Goal: Information Seeking & Learning: Learn about a topic

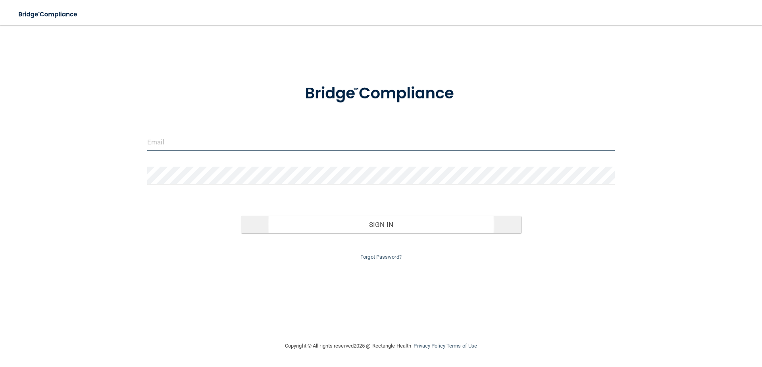
type input "[PERSON_NAME][EMAIL_ADDRESS][PERSON_NAME][DOMAIN_NAME]"
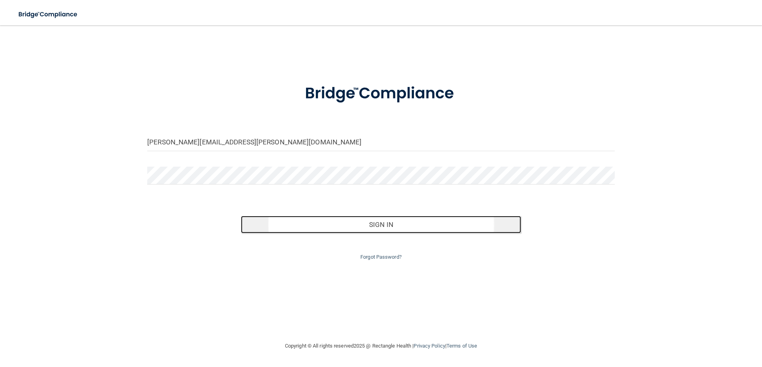
click at [399, 222] on button "Sign In" at bounding box center [381, 224] width 281 height 17
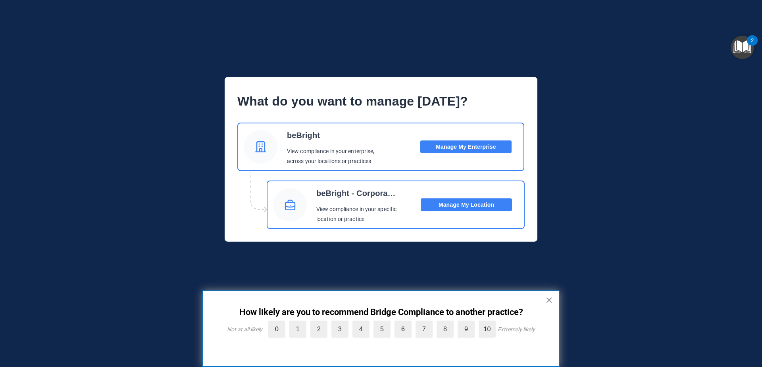
click at [459, 149] on button "Manage My Enterprise" at bounding box center [465, 146] width 91 height 13
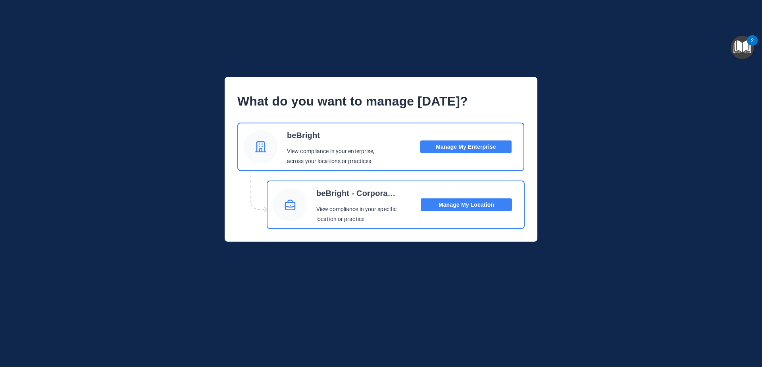
click at [649, 119] on div "What do you want to manage today? beBright View compliance in your enterprise, …" at bounding box center [381, 159] width 698 height 165
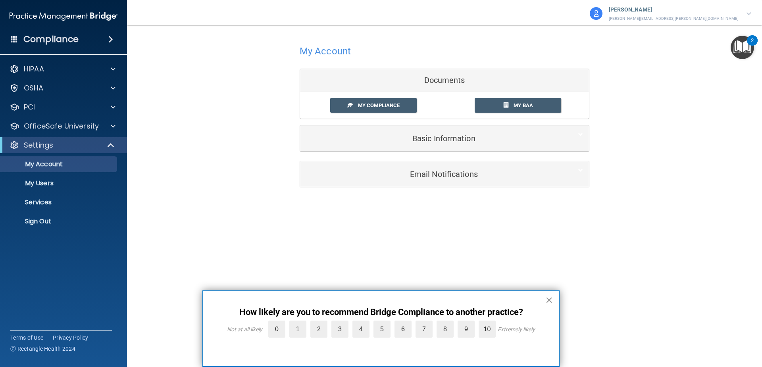
click at [549, 300] on button "×" at bounding box center [549, 300] width 8 height 13
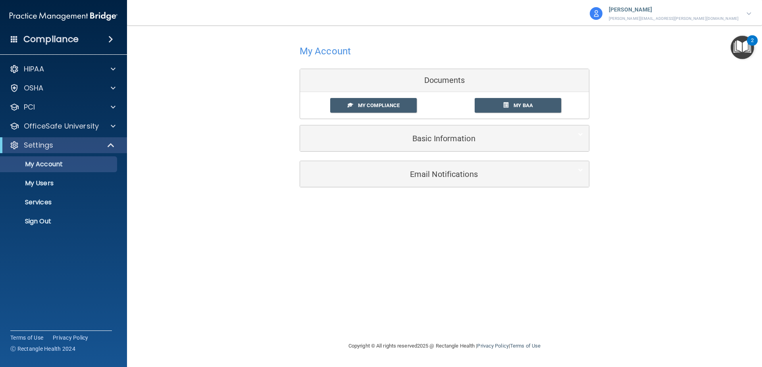
click at [60, 268] on div "Compliance HIPAA Documents and Policies Report an Incident Business Associates …" at bounding box center [63, 183] width 127 height 367
click at [22, 67] on div "HIPAA" at bounding box center [53, 69] width 98 height 10
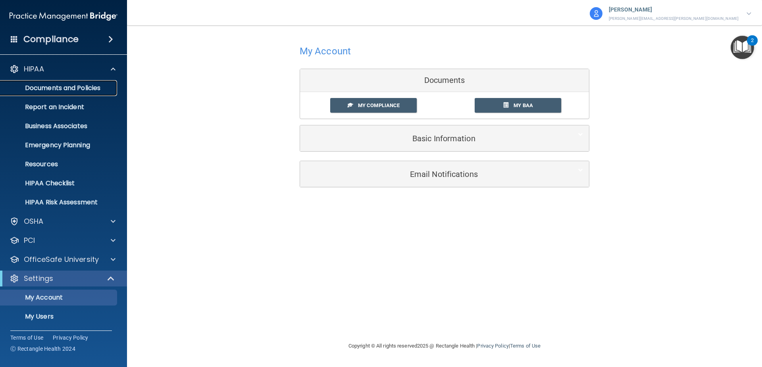
click at [46, 89] on p "Documents and Policies" at bounding box center [59, 88] width 108 height 8
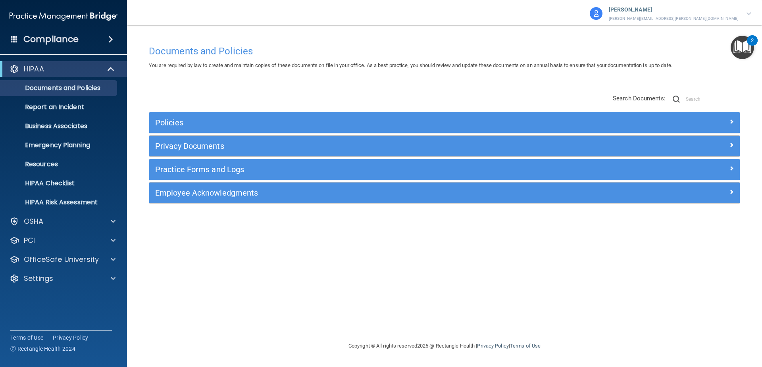
click at [710, 16] on p "[PERSON_NAME][EMAIL_ADDRESS][PERSON_NAME][DOMAIN_NAME]" at bounding box center [674, 18] width 130 height 7
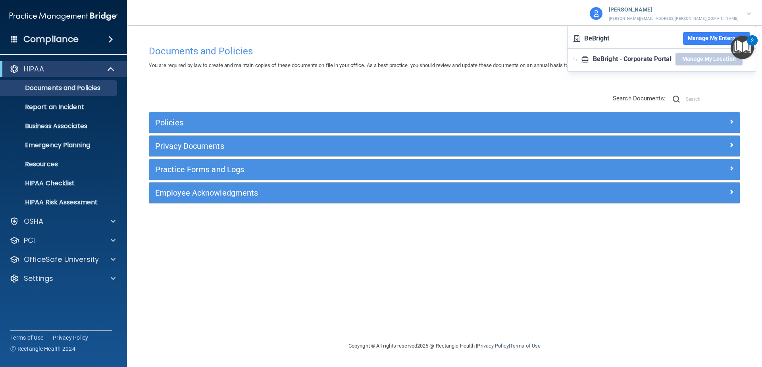
click at [633, 61] on div "beBright - Corporate Portal" at bounding box center [632, 59] width 79 height 12
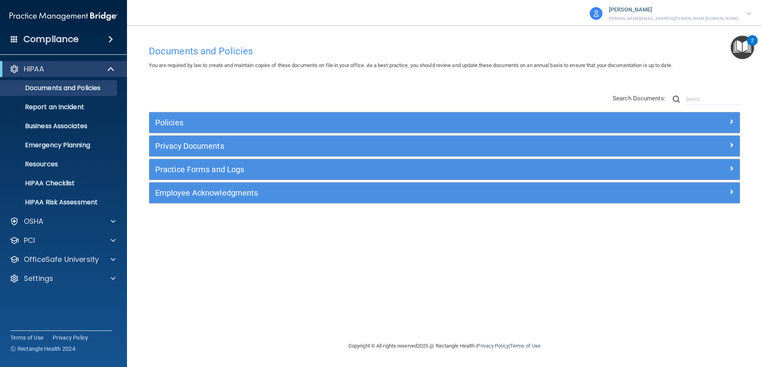
click at [720, 10] on p "[PERSON_NAME]" at bounding box center [674, 10] width 130 height 10
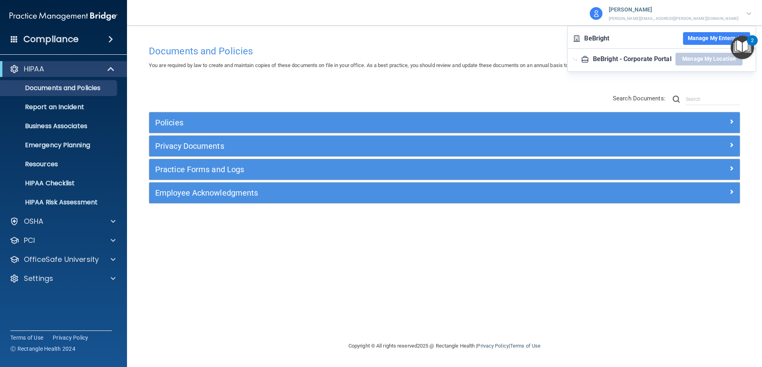
click at [698, 38] on button "Manage My Enterprise" at bounding box center [716, 38] width 67 height 13
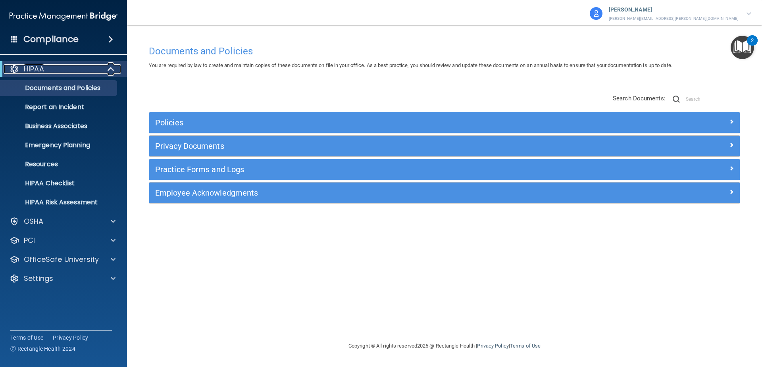
click at [110, 69] on span at bounding box center [111, 69] width 7 height 10
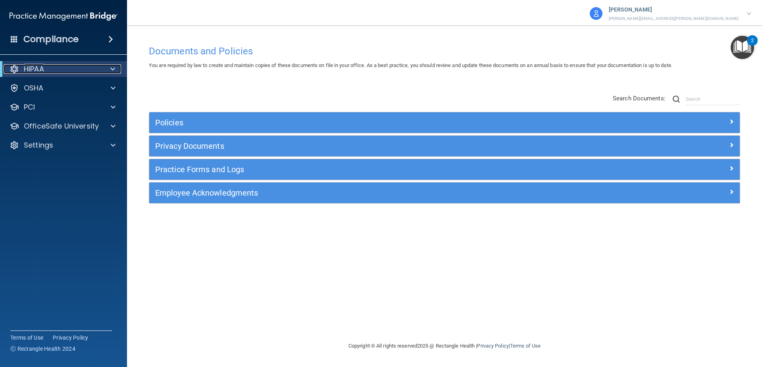
click at [111, 69] on span at bounding box center [112, 69] width 5 height 10
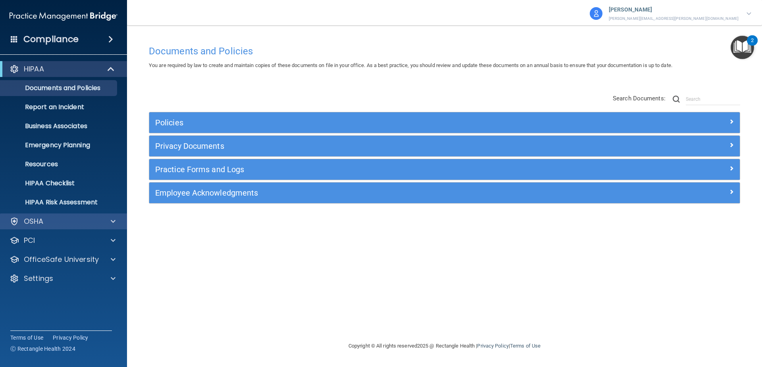
click at [111, 227] on div "OSHA" at bounding box center [63, 221] width 127 height 16
click at [111, 220] on span at bounding box center [113, 222] width 5 height 10
click at [115, 69] on div at bounding box center [111, 69] width 19 height 10
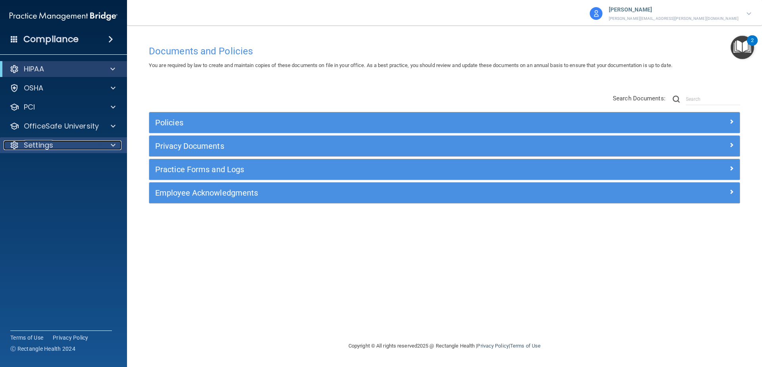
click at [73, 144] on div "Settings" at bounding box center [53, 145] width 98 height 10
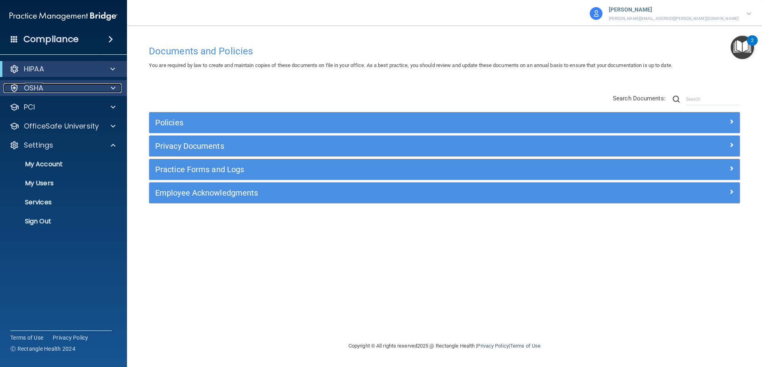
click at [73, 88] on div "OSHA" at bounding box center [53, 88] width 98 height 10
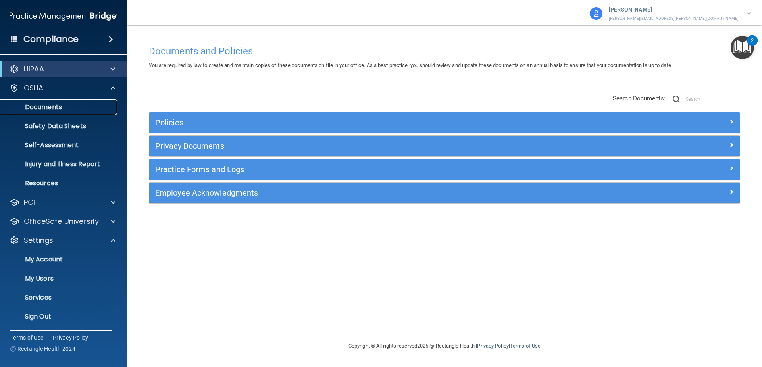
click at [54, 107] on p "Documents" at bounding box center [59, 107] width 108 height 8
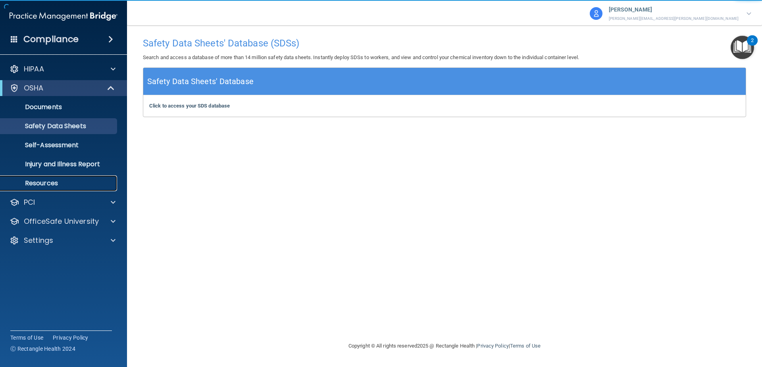
click at [81, 189] on link "Resources" at bounding box center [54, 183] width 125 height 16
